Goal: Task Accomplishment & Management: Use online tool/utility

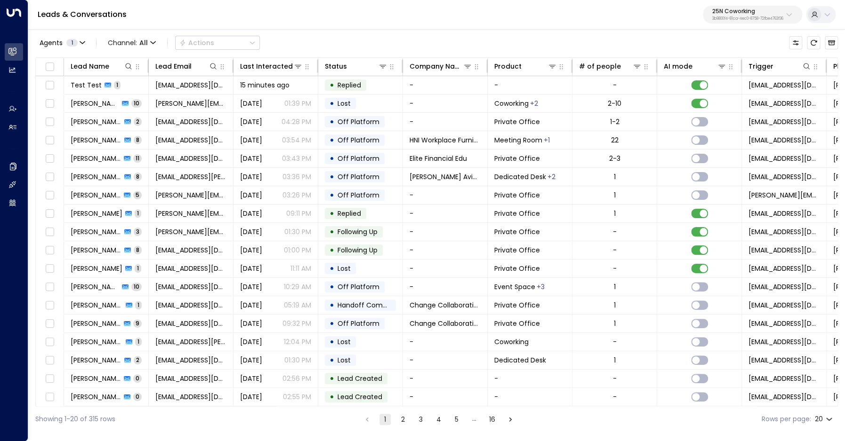
click at [731, 18] on p "3b9800f4-81ca-4ec0-8758-72fbe4763f36" at bounding box center [747, 19] width 71 height 4
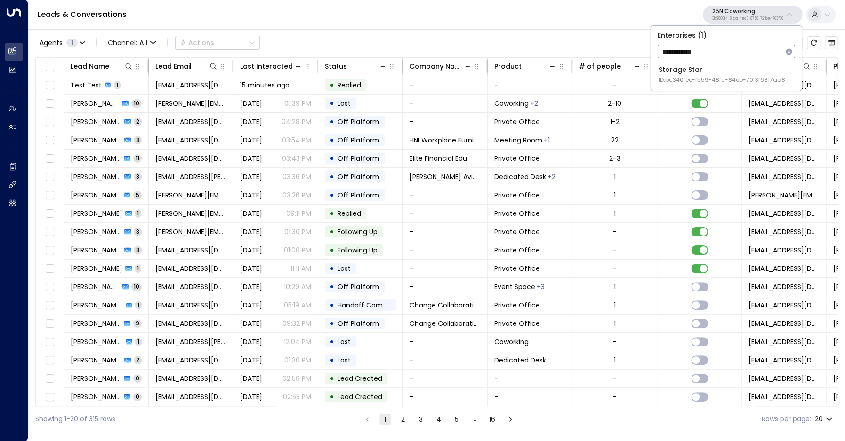
type input "**********"
click at [671, 79] on span "ID: bc340fee-f559-48fc-84eb-70f3f6817ad8" at bounding box center [721, 80] width 127 height 8
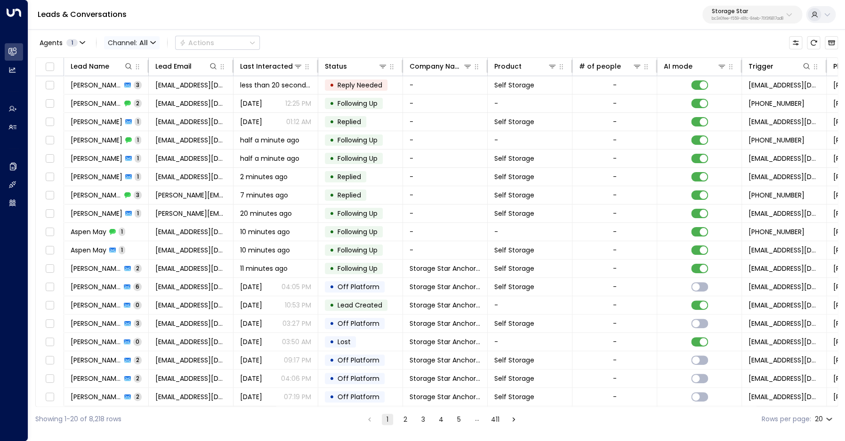
click at [145, 47] on span "All" at bounding box center [143, 43] width 8 height 8
click at [124, 99] on span "Voice" at bounding box center [119, 97] width 15 height 6
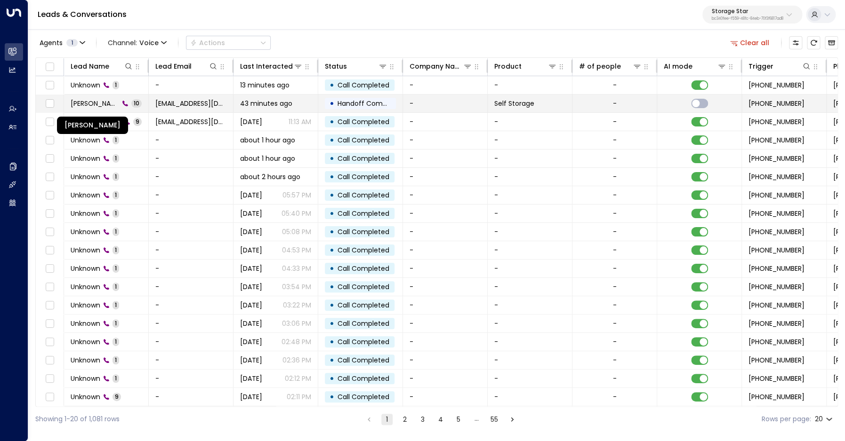
click at [106, 105] on span "[PERSON_NAME]" at bounding box center [95, 103] width 48 height 9
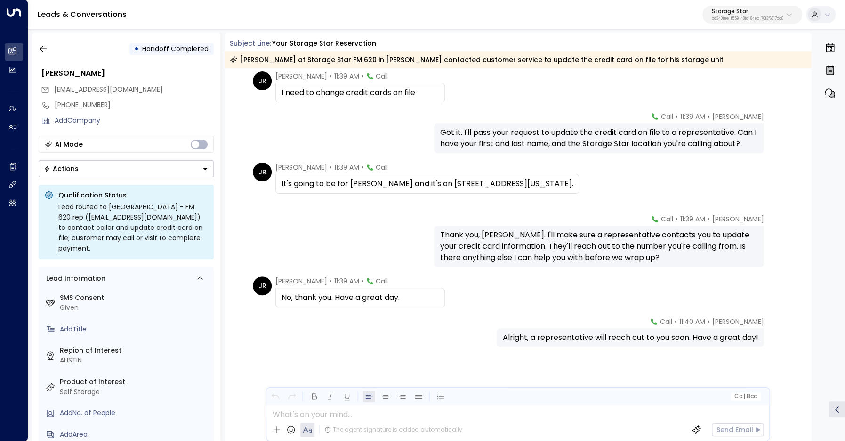
scroll to position [192, 0]
click at [44, 52] on icon "button" at bounding box center [43, 48] width 9 height 9
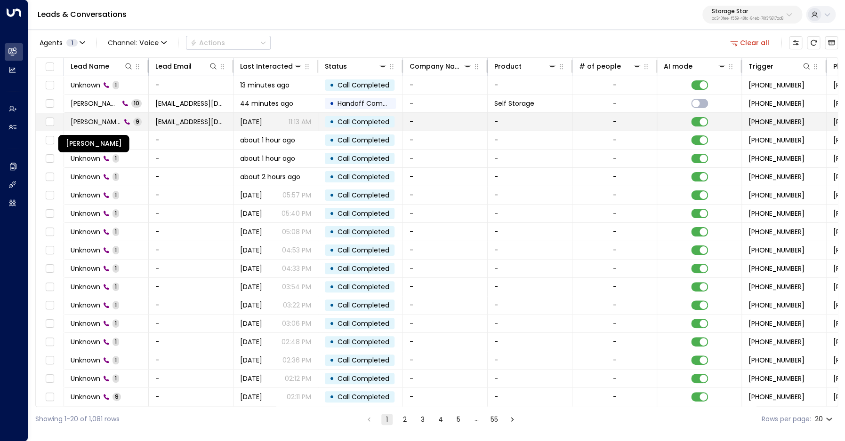
click at [112, 120] on span "[PERSON_NAME]" at bounding box center [96, 121] width 50 height 9
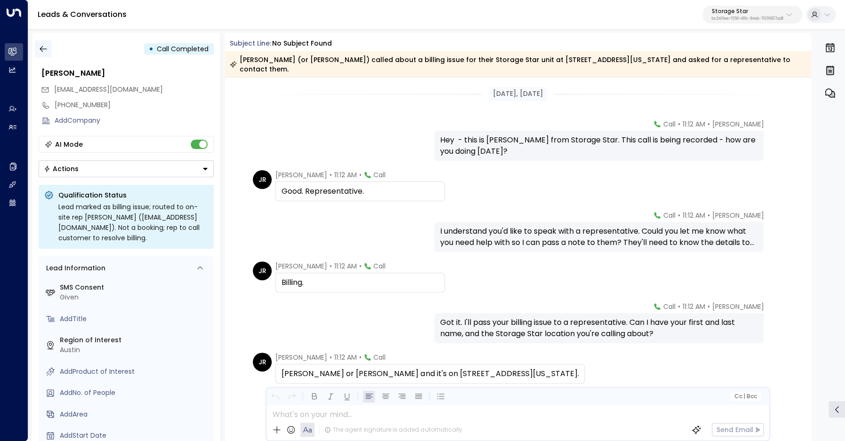
click at [47, 49] on icon "button" at bounding box center [43, 48] width 9 height 9
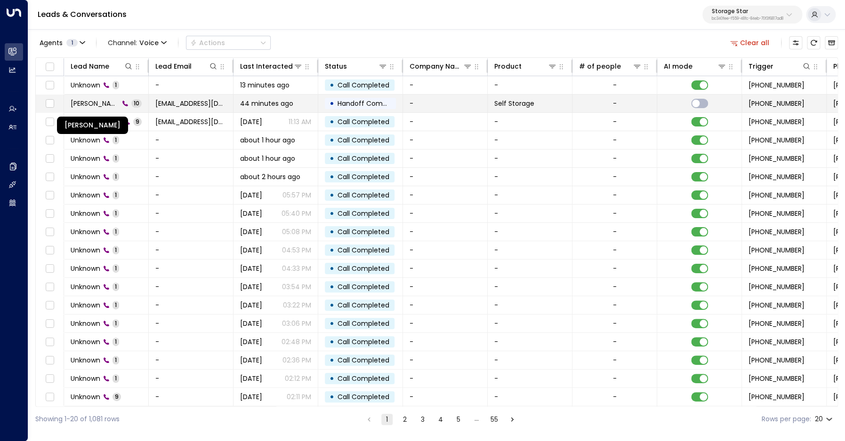
click at [95, 107] on span "[PERSON_NAME]" at bounding box center [95, 103] width 48 height 9
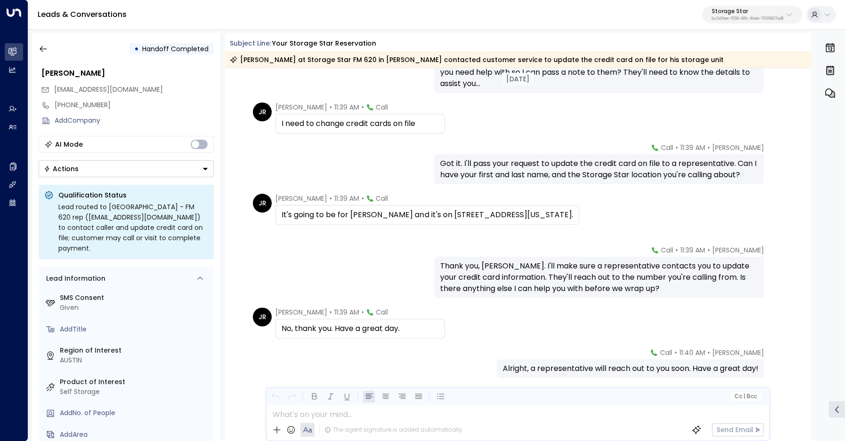
scroll to position [167, 0]
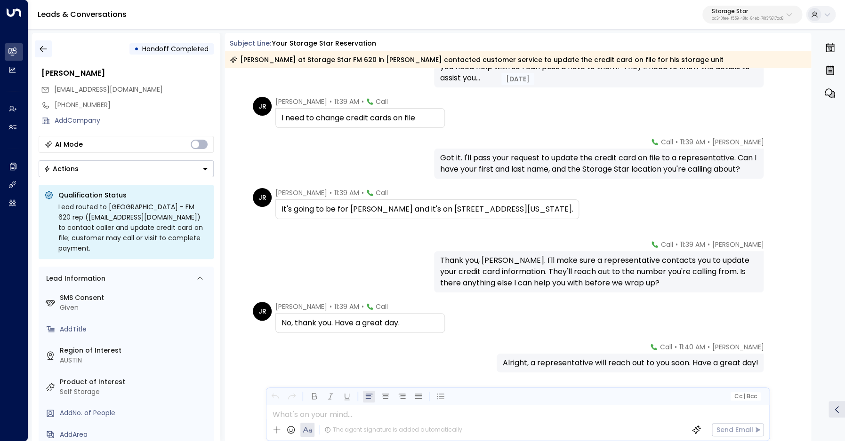
click at [48, 49] on button "button" at bounding box center [43, 48] width 17 height 17
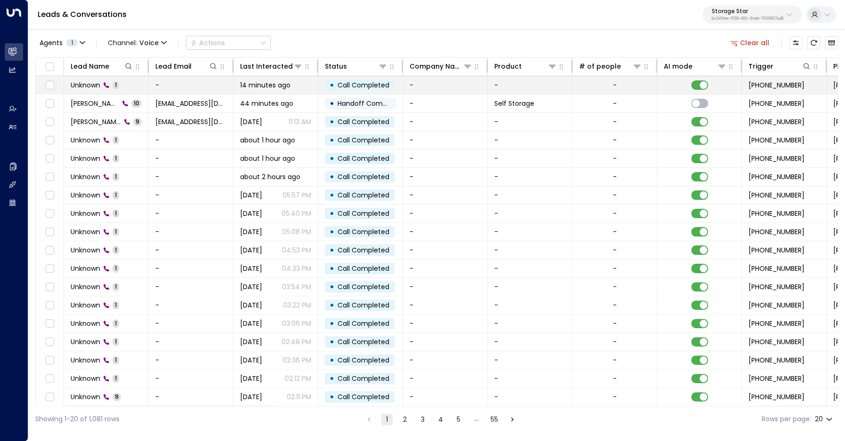
click at [88, 86] on span "Unknown" at bounding box center [86, 84] width 30 height 9
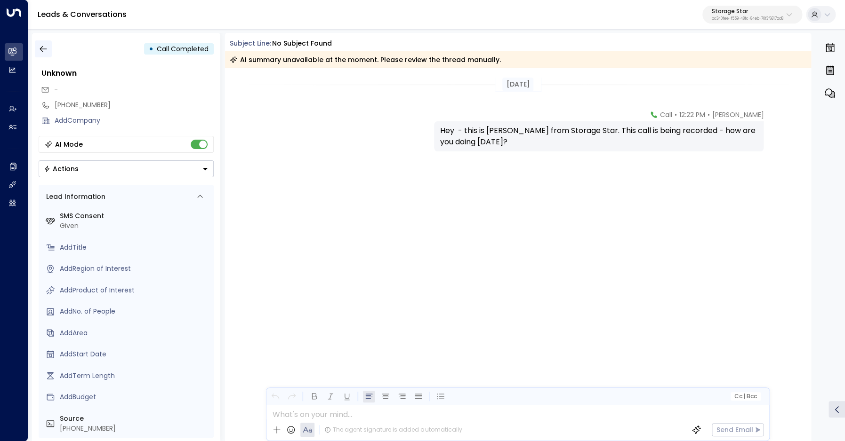
click at [46, 49] on icon "button" at bounding box center [43, 49] width 7 height 6
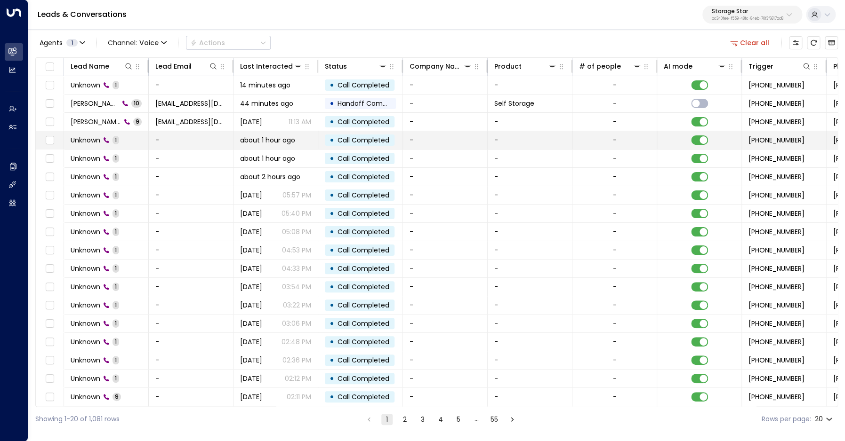
scroll to position [37, 0]
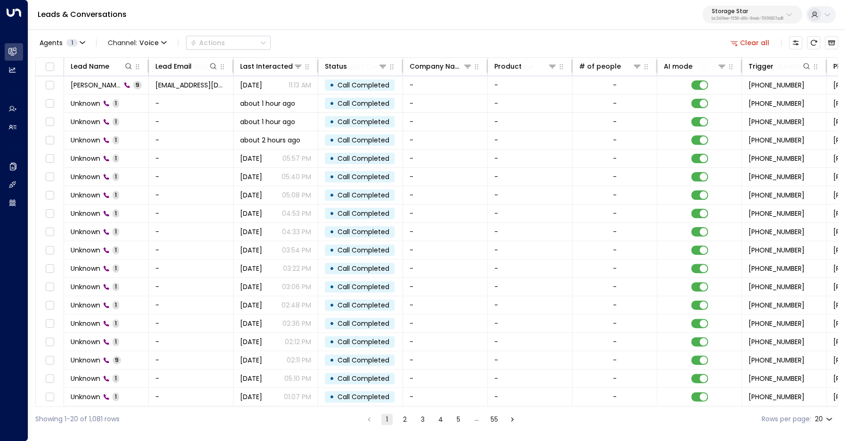
click at [403, 420] on button "2" at bounding box center [404, 419] width 11 height 11
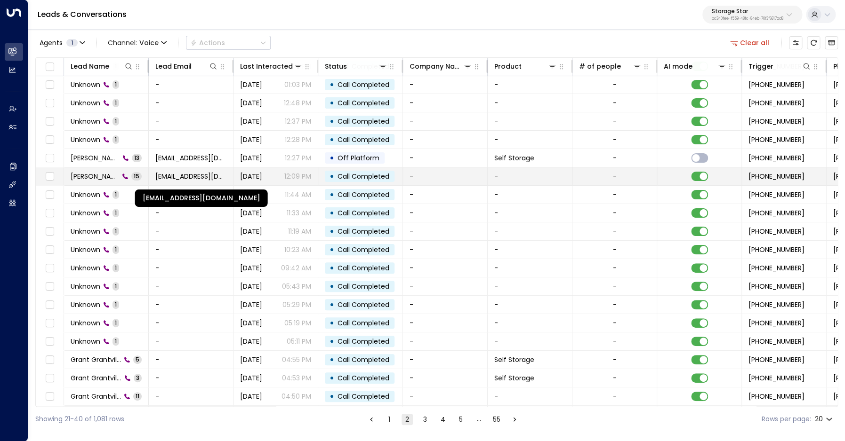
scroll to position [18, 0]
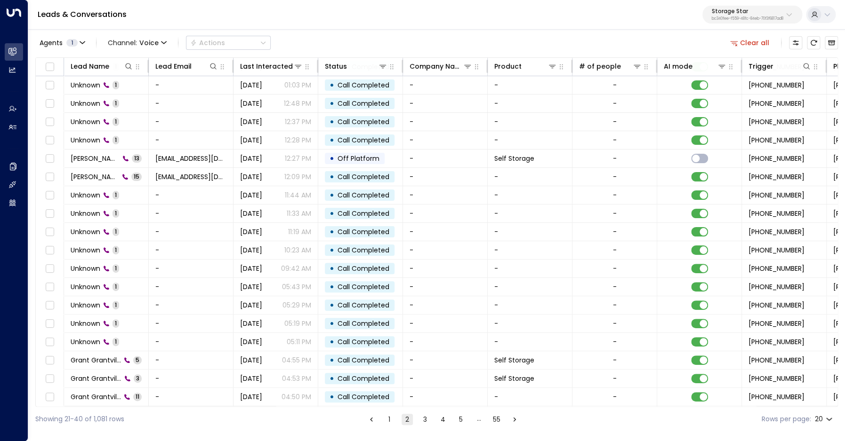
click at [388, 422] on button "1" at bounding box center [389, 419] width 11 height 11
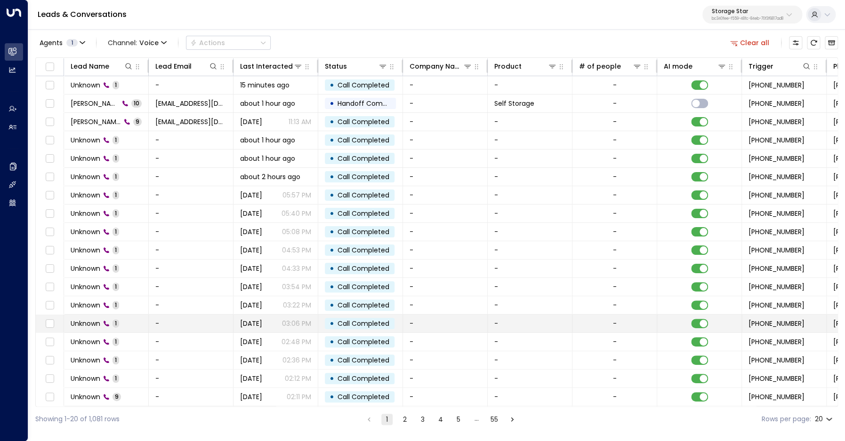
scroll to position [37, 0]
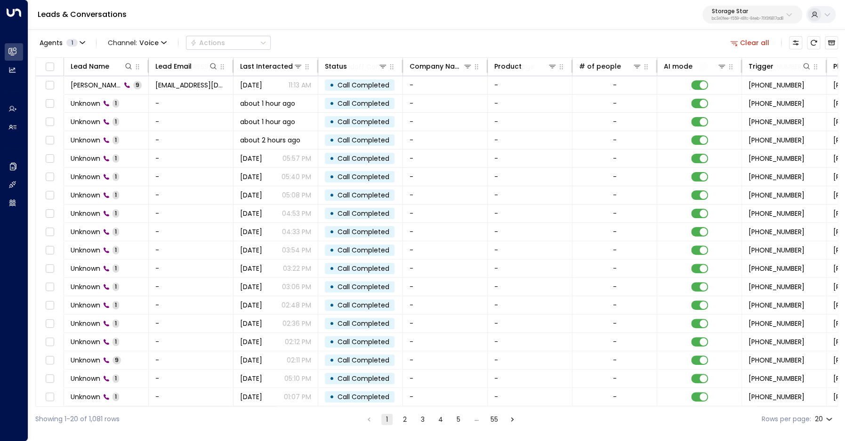
click at [752, 46] on button "Clear all" at bounding box center [749, 42] width 47 height 13
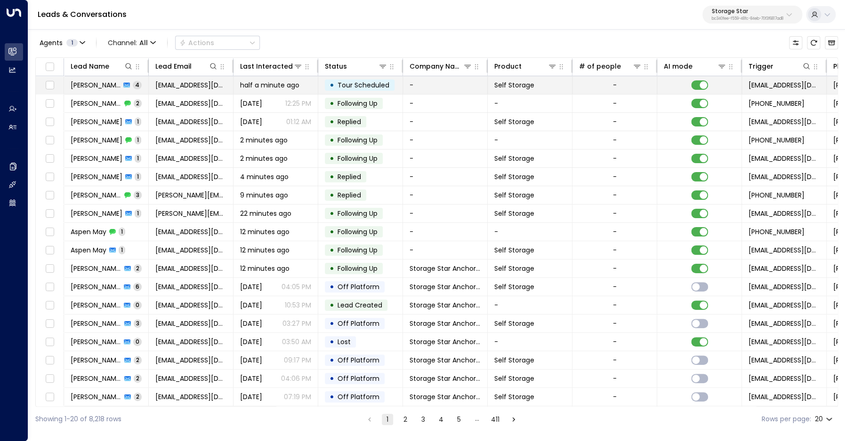
click at [95, 86] on span "[PERSON_NAME]" at bounding box center [96, 84] width 50 height 9
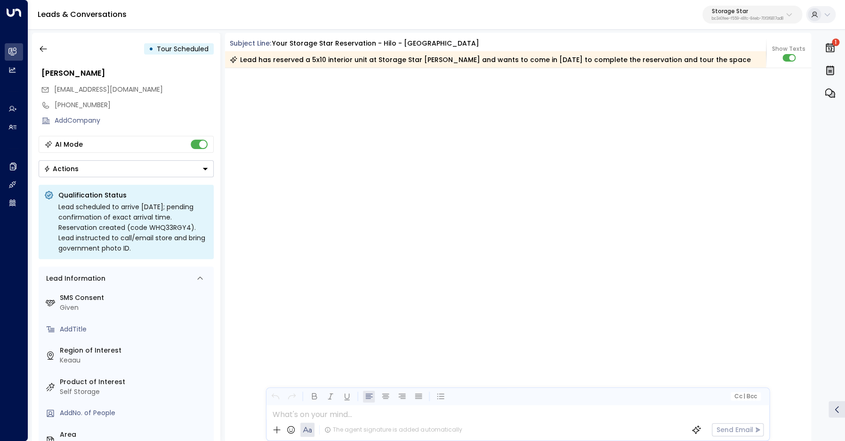
scroll to position [1621, 0]
